Goal: Check status: Check status

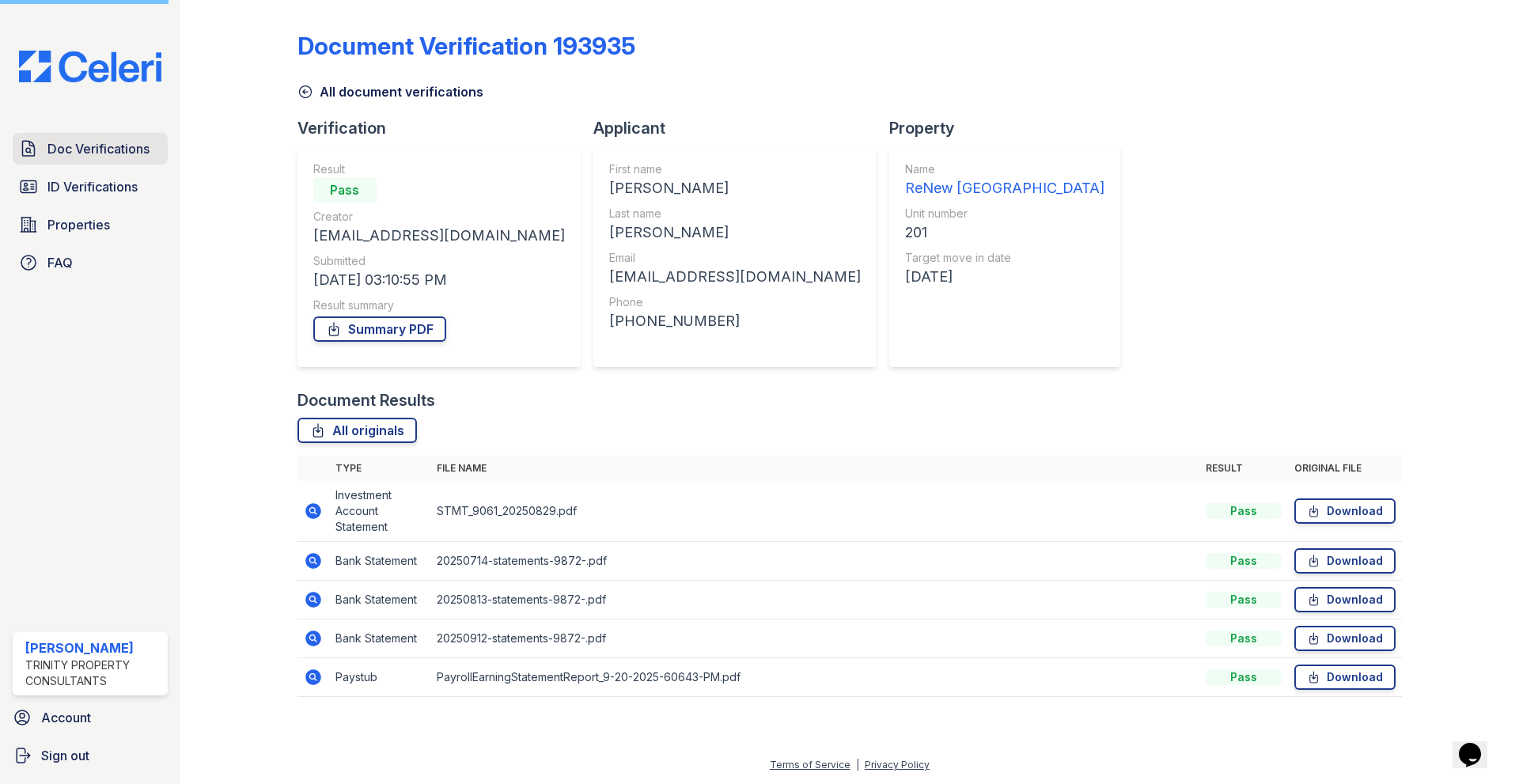
click at [83, 151] on span "Doc Verifications" at bounding box center [99, 149] width 102 height 19
click at [87, 190] on span "ID Verifications" at bounding box center [93, 187] width 90 height 19
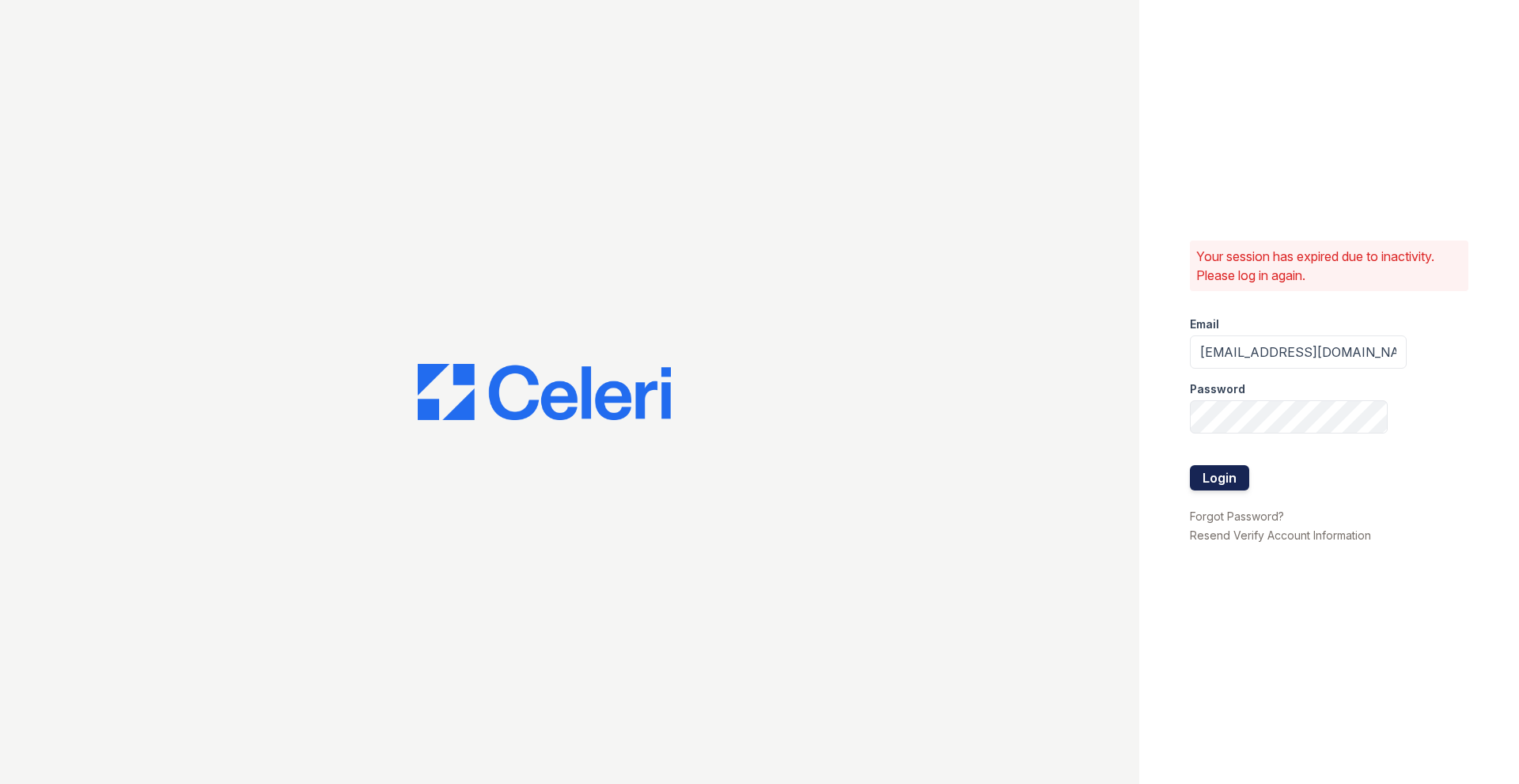
click at [1197, 476] on button "Login" at bounding box center [1219, 477] width 59 height 26
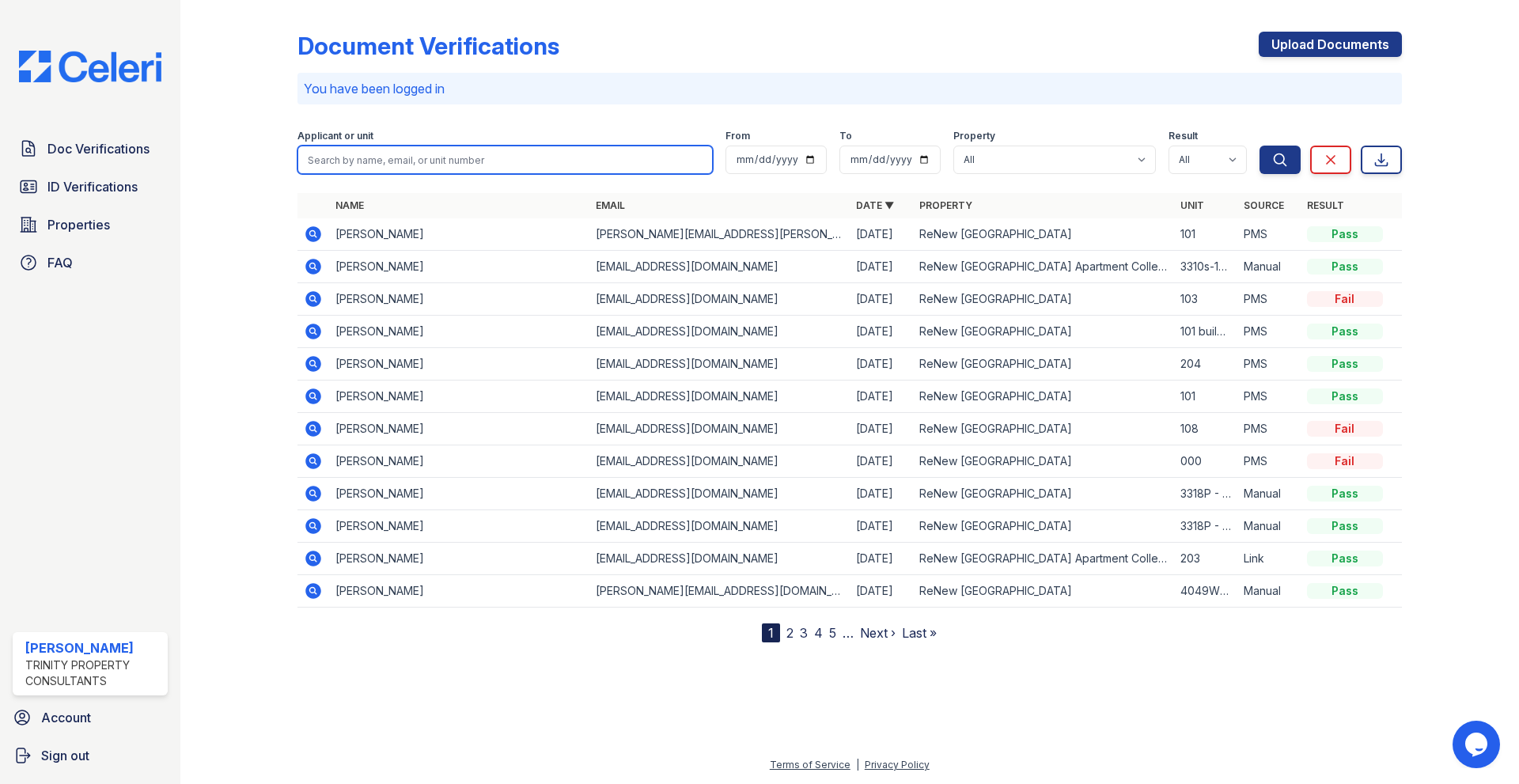
click at [405, 171] on input "search" at bounding box center [505, 159] width 415 height 28
drag, startPoint x: 375, startPoint y: 166, endPoint x: 107, endPoint y: 119, distance: 272.1
click at [135, 136] on div "Doc Verifications ID Verifications Properties FAQ Kiley Christian Trinity Prope…" at bounding box center [760, 392] width 1519 height 784
type input "hall"
click at [1259, 145] on button "Search" at bounding box center [1279, 159] width 41 height 28
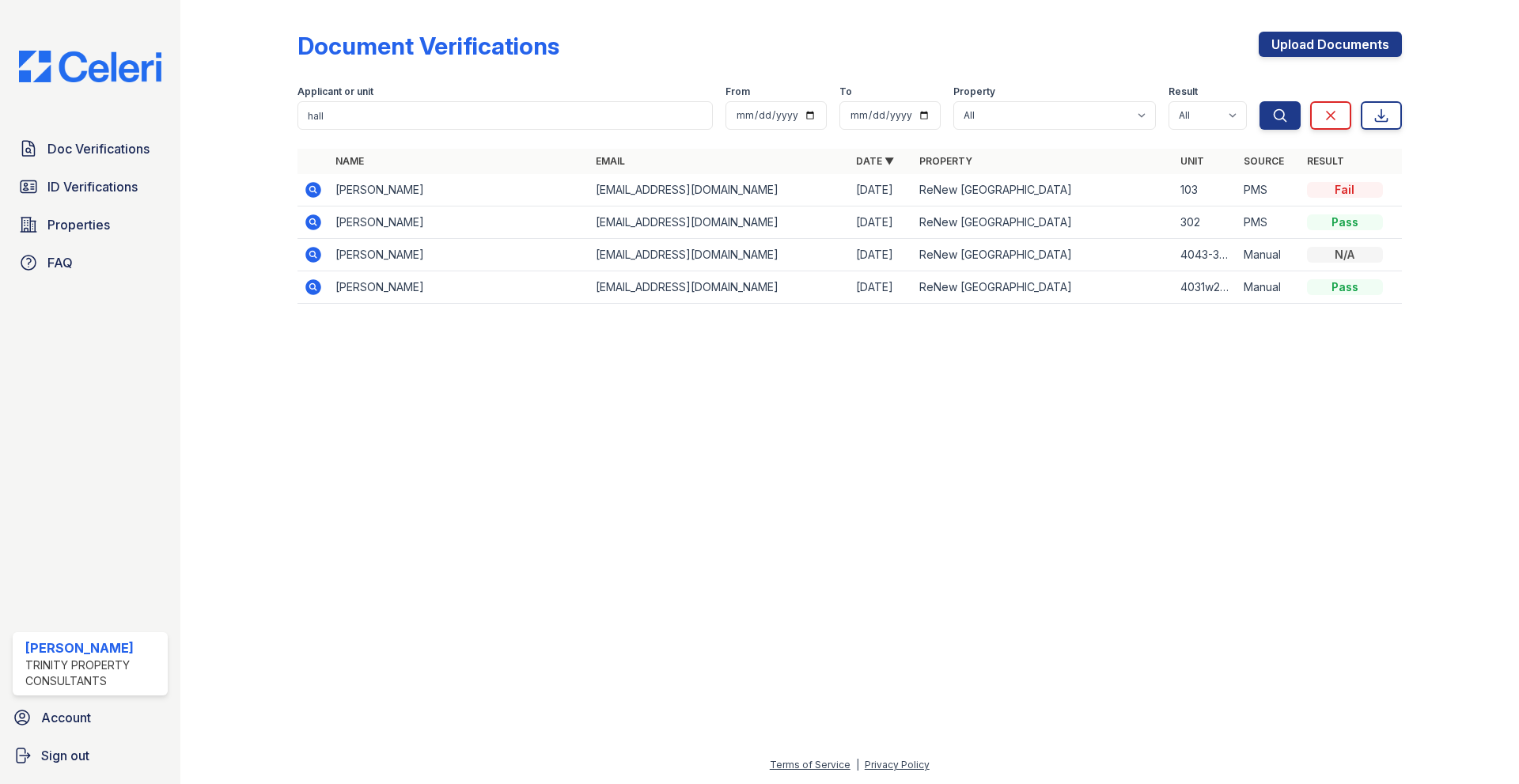
click at [314, 189] on icon at bounding box center [312, 189] width 4 height 4
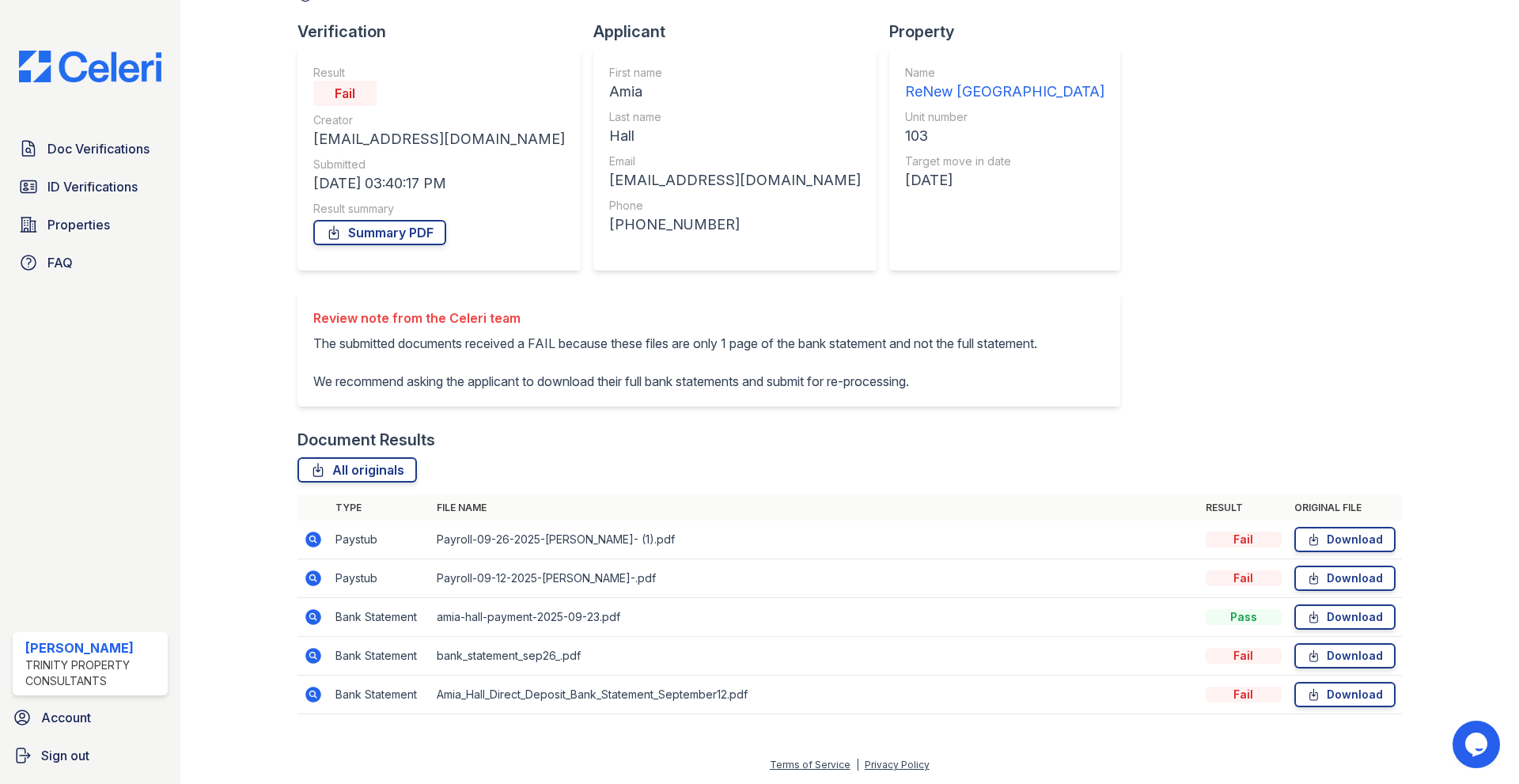
scroll to position [135, 0]
click at [103, 185] on span "ID Verifications" at bounding box center [93, 187] width 90 height 19
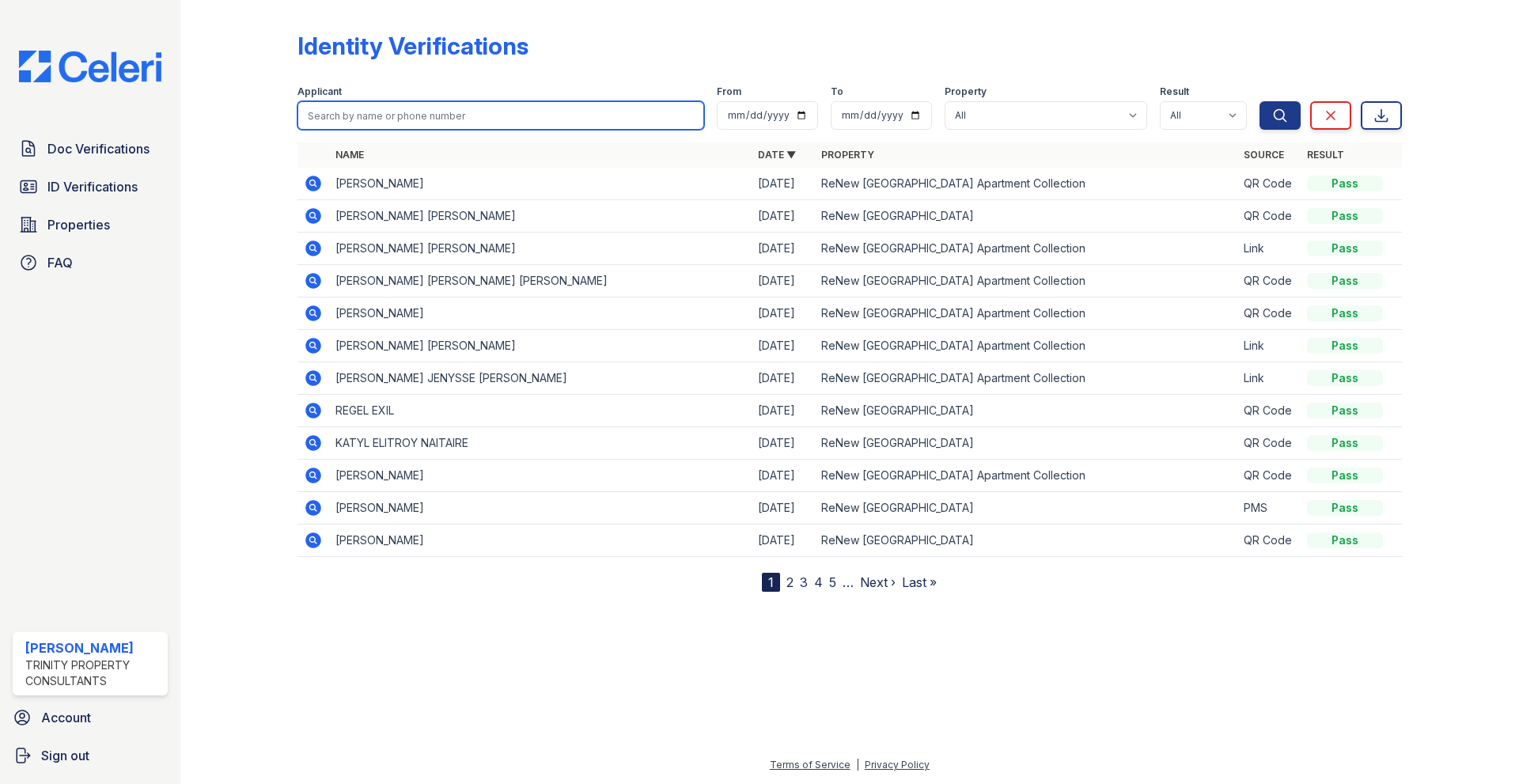
click at [386, 107] on input "search" at bounding box center [500, 115] width 406 height 28
type input "hall"
click at [1259, 101] on button "Search" at bounding box center [1279, 115] width 41 height 28
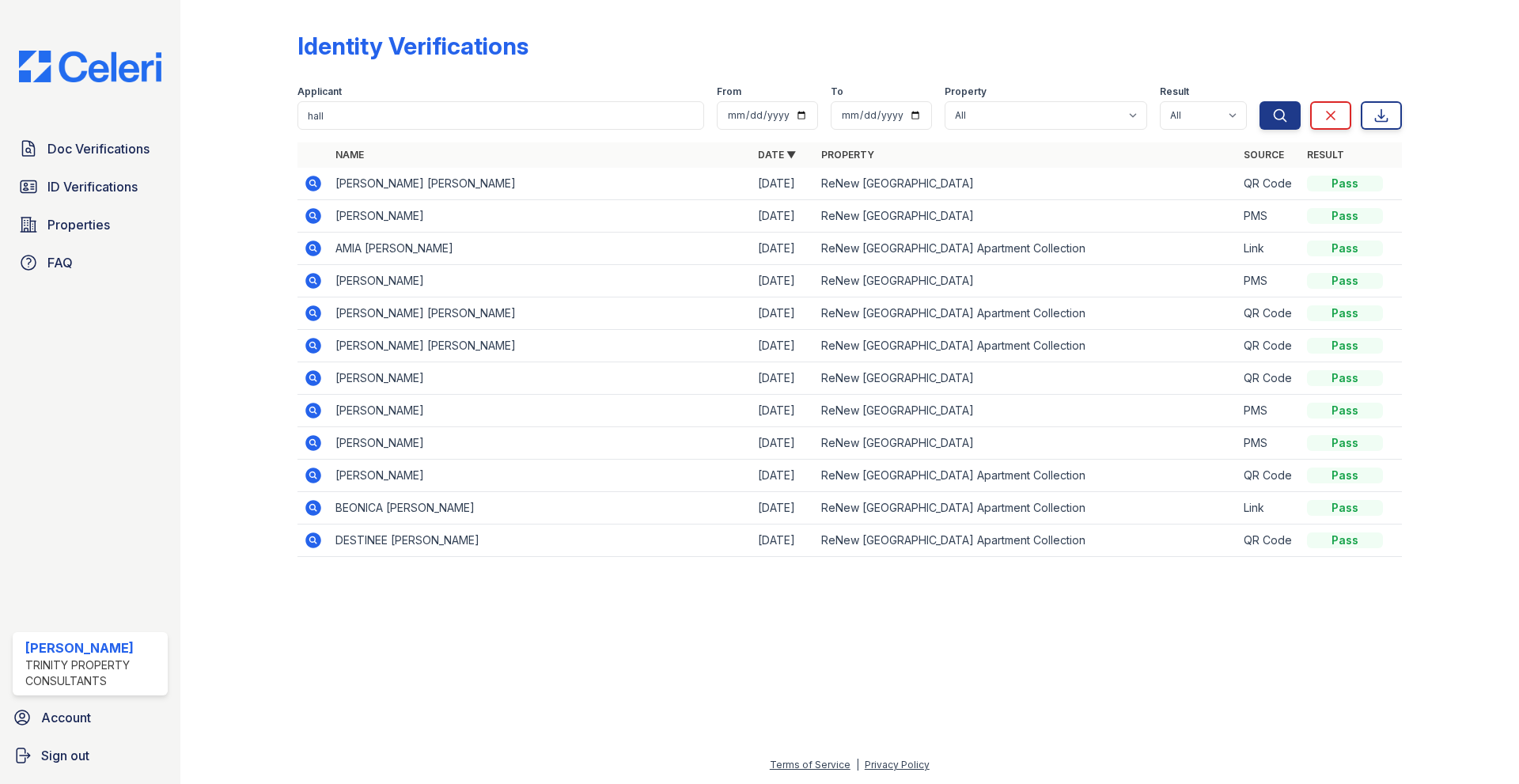
click at [362, 220] on td "Amia Hall" at bounding box center [539, 216] width 422 height 33
click at [311, 221] on icon at bounding box center [314, 216] width 16 height 16
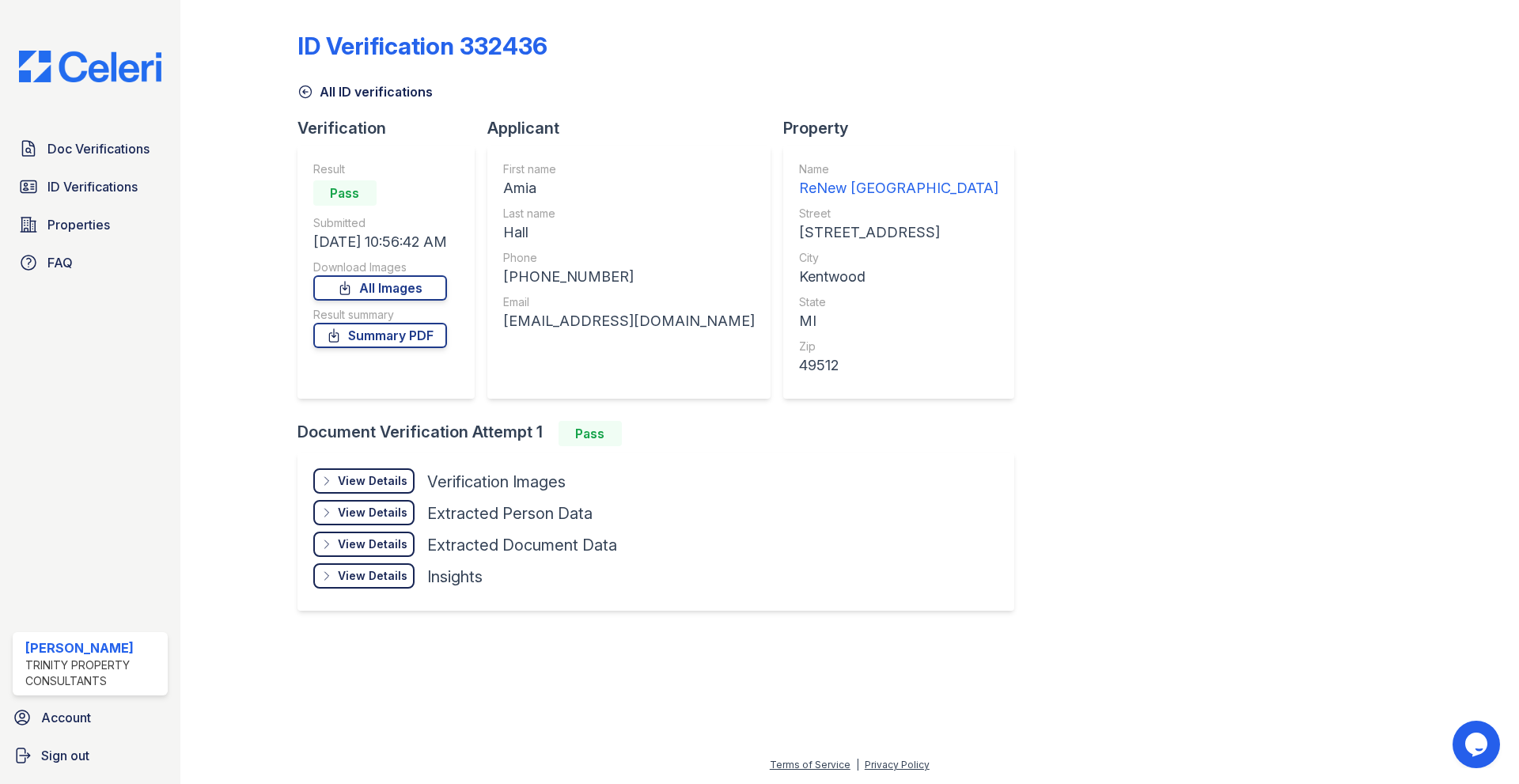
drag, startPoint x: 255, startPoint y: 48, endPoint x: 251, endPoint y: 11, distance: 37.2
click at [253, 44] on div at bounding box center [251, 319] width 92 height 626
